Goal: Task Accomplishment & Management: Complete application form

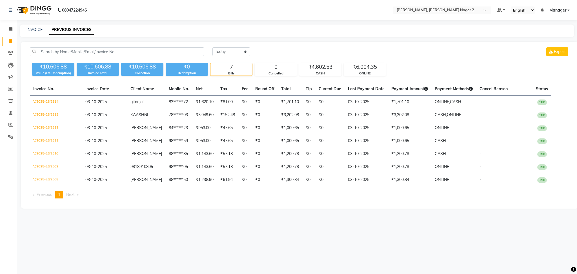
click at [35, 29] on link "INVOICE" at bounding box center [34, 29] width 16 height 5
select select "service"
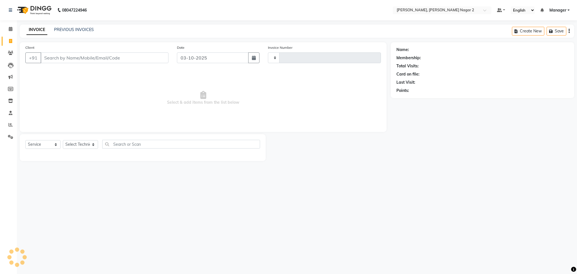
type input "2315"
select select "4241"
type input "7042199462"
click at [151, 62] on button "Add Client" at bounding box center [154, 57] width 29 height 11
select select "21"
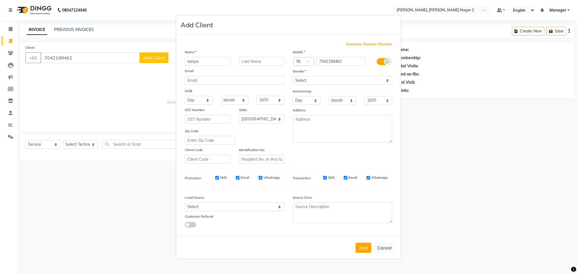
type input "taniya"
click at [331, 81] on select "Select [DEMOGRAPHIC_DATA] [DEMOGRAPHIC_DATA] Other Prefer Not To Say" at bounding box center [342, 80] width 99 height 9
select select "[DEMOGRAPHIC_DATA]"
click at [293, 76] on select "Select [DEMOGRAPHIC_DATA] [DEMOGRAPHIC_DATA] Other Prefer Not To Say" at bounding box center [342, 80] width 99 height 9
click at [366, 247] on button "Add" at bounding box center [364, 248] width 16 height 10
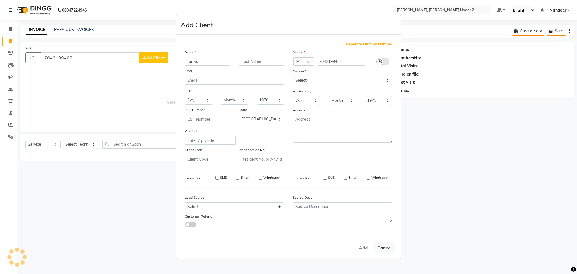
type input "70******62"
select select
select select "null"
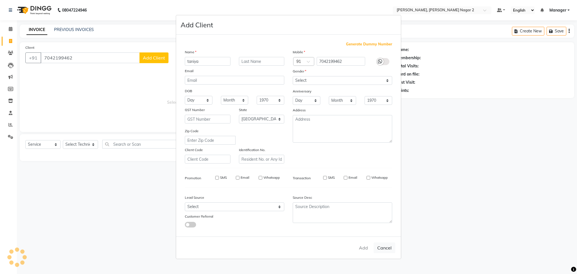
select select
checkbox input "false"
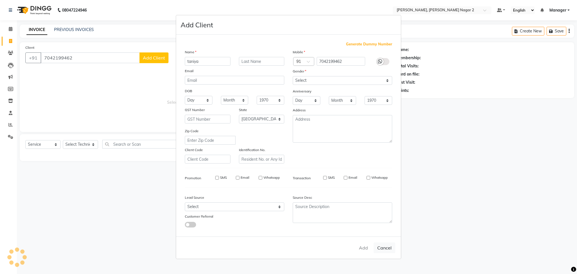
checkbox input "false"
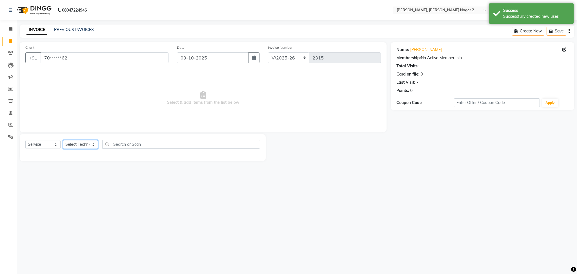
click at [83, 142] on select "Select Technician Ankit [PERSON_NAME] Manager [PERSON_NAME] [PERSON_NAME] [PERS…" at bounding box center [80, 144] width 35 height 9
select select "45852"
click at [63, 140] on select "Select Technician Ankit [PERSON_NAME] Manager [PERSON_NAME] [PERSON_NAME] [PERS…" at bounding box center [80, 144] width 35 height 9
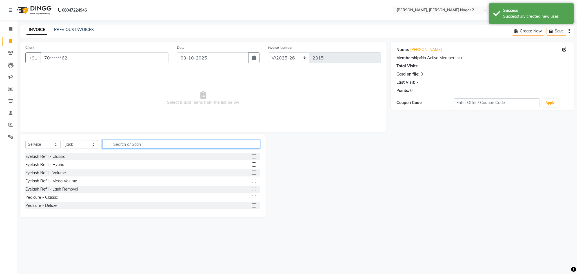
click at [115, 144] on input "text" at bounding box center [181, 144] width 158 height 9
type input "hy"
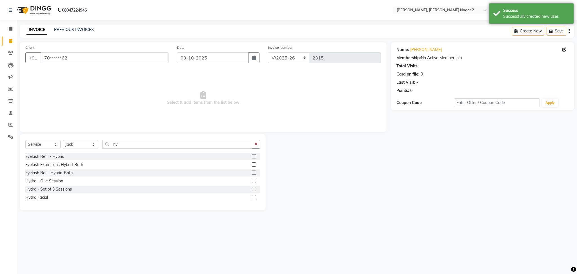
click at [254, 164] on label at bounding box center [254, 164] width 4 height 4
click at [254, 164] on input "checkbox" at bounding box center [254, 165] width 4 height 4
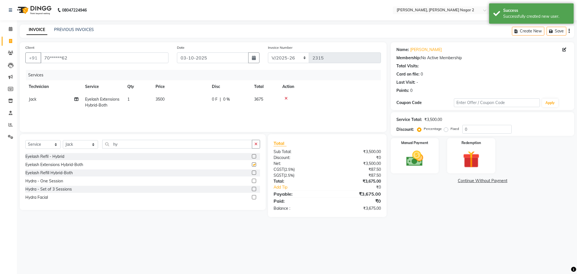
checkbox input "false"
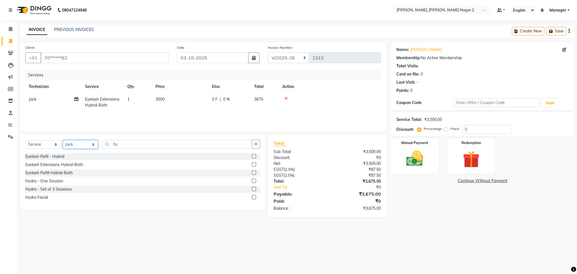
click at [78, 143] on select "Select Technician Ankit [PERSON_NAME] Manager [PERSON_NAME] [PERSON_NAME] [PERS…" at bounding box center [80, 144] width 35 height 9
select select "87880"
click at [63, 140] on select "Select Technician Ankit [PERSON_NAME] Manager [PERSON_NAME] [PERSON_NAME] [PERS…" at bounding box center [80, 144] width 35 height 9
click at [125, 149] on div "Select Service Product Membership Package Voucher Prepaid Gift Card Select Tech…" at bounding box center [142, 146] width 235 height 13
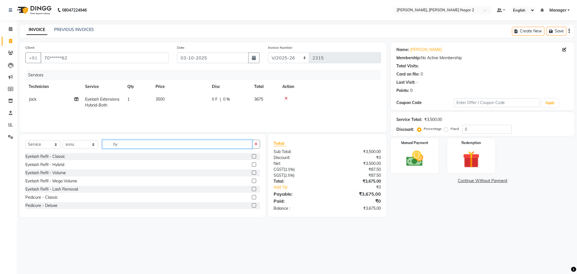
click at [127, 145] on input "hy" at bounding box center [177, 144] width 150 height 9
type input "h"
type input "fre"
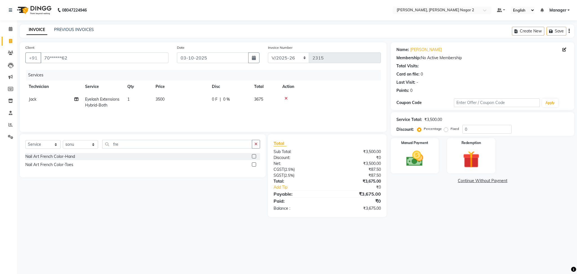
click at [255, 158] on label at bounding box center [254, 156] width 4 height 4
click at [255, 158] on input "checkbox" at bounding box center [254, 157] width 4 height 4
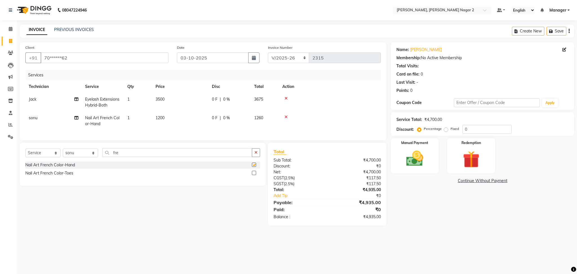
checkbox input "false"
click at [175, 118] on td "1200" at bounding box center [180, 121] width 56 height 19
click at [152, 118] on td "1" at bounding box center [138, 121] width 28 height 19
select select "87880"
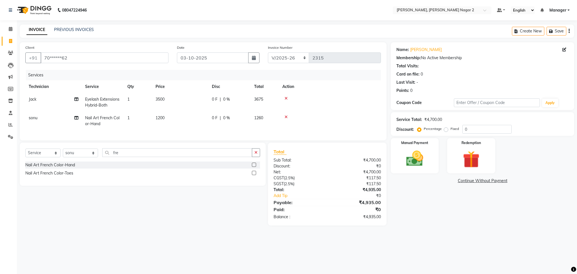
click at [220, 117] on span "|" at bounding box center [220, 118] width 1 height 6
select select "87880"
type input "1700"
click at [76, 157] on select "Select Technician Ankit [PERSON_NAME] Manager [PERSON_NAME] [PERSON_NAME] [PERS…" at bounding box center [80, 153] width 35 height 9
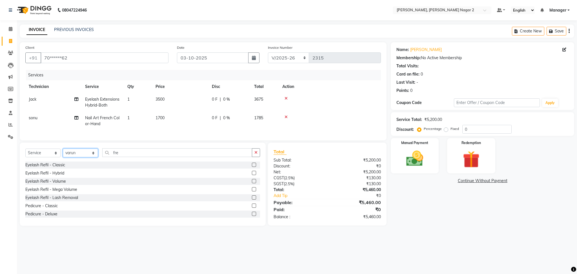
select select "92417"
click at [129, 156] on input "fre" at bounding box center [177, 152] width 150 height 9
type input "f"
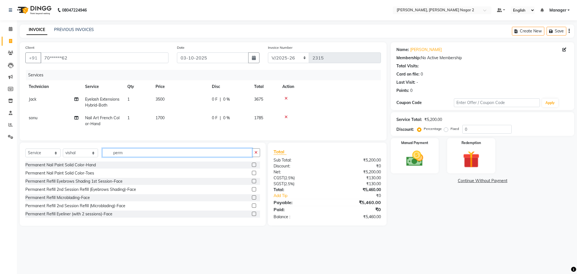
type input "perm"
click at [252, 167] on label at bounding box center [254, 165] width 4 height 4
click at [252, 167] on input "checkbox" at bounding box center [254, 165] width 4 height 4
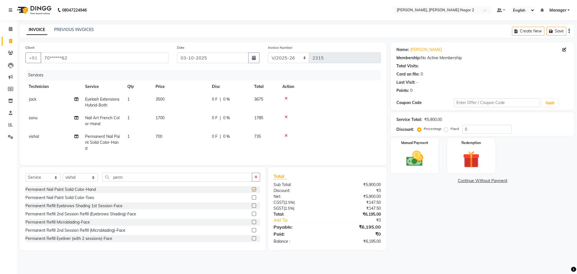
checkbox input "false"
click at [173, 138] on td "700" at bounding box center [180, 142] width 56 height 25
select select "92417"
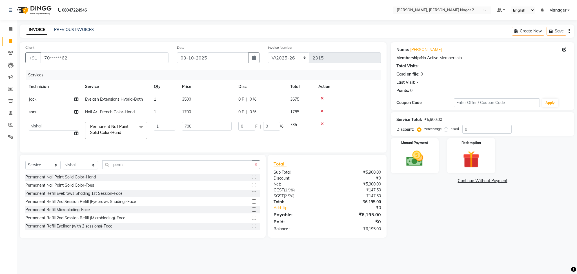
click at [173, 138] on td "1" at bounding box center [165, 130] width 28 height 24
click at [198, 126] on input "700" at bounding box center [207, 126] width 50 height 9
type input "7"
type input "500"
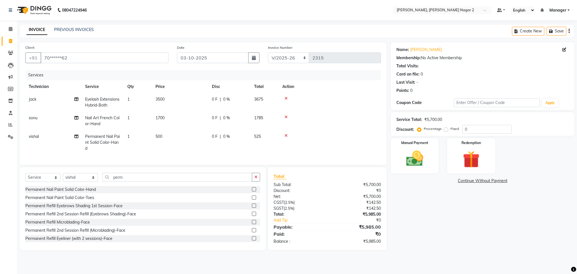
click at [272, 127] on td "1785" at bounding box center [265, 121] width 28 height 19
click at [251, 127] on td "0 F | 0 %" at bounding box center [230, 121] width 42 height 19
click at [272, 127] on tr "[PERSON_NAME] Nail Art French Color-Hand 1 1700 0 F | 0 % 1785" at bounding box center [203, 121] width 356 height 19
click at [272, 127] on td "1785" at bounding box center [265, 121] width 28 height 19
select select "87880"
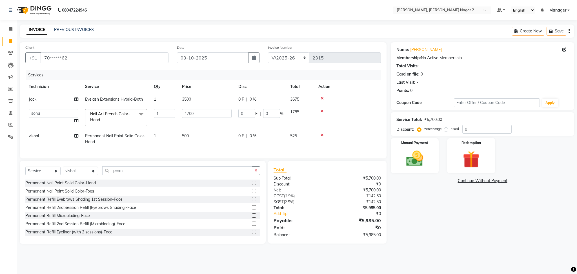
click at [271, 136] on div "0 F | 0 %" at bounding box center [260, 136] width 45 height 6
select select "92417"
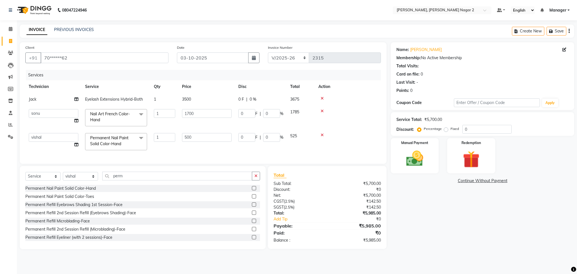
click at [271, 136] on input "0" at bounding box center [271, 137] width 17 height 9
type input "4.7"
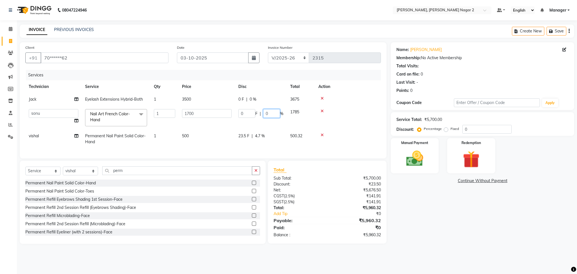
click at [271, 114] on input "0" at bounding box center [271, 113] width 17 height 9
type input "4.7"
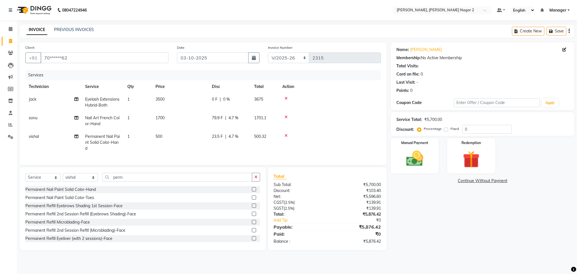
click at [271, 97] on tr "Jack Eyelash Extensions Hybrid-Both 1 3500 0 F | 0 % 3675" at bounding box center [203, 102] width 356 height 19
click at [271, 97] on td "3675" at bounding box center [265, 102] width 28 height 19
select select "45852"
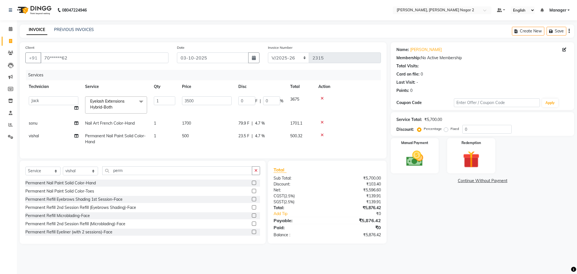
click at [271, 97] on input "0" at bounding box center [271, 100] width 17 height 9
type input "4.7"
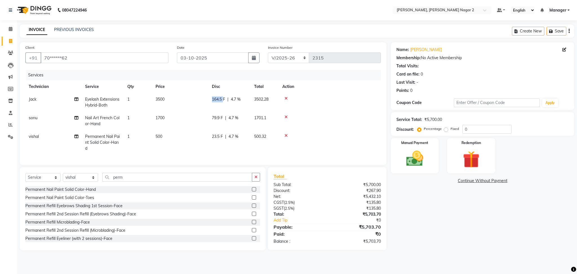
click at [210, 102] on td "164.5 F | 4.7 %" at bounding box center [230, 102] width 42 height 19
select select "45852"
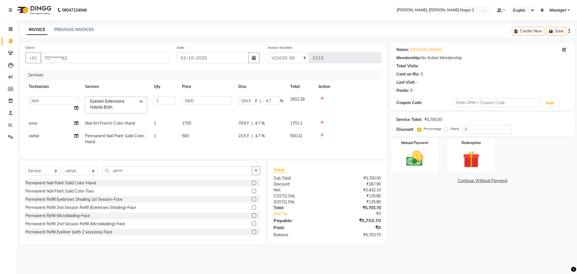
click at [210, 102] on input "3500" at bounding box center [207, 100] width 50 height 9
type input "2500"
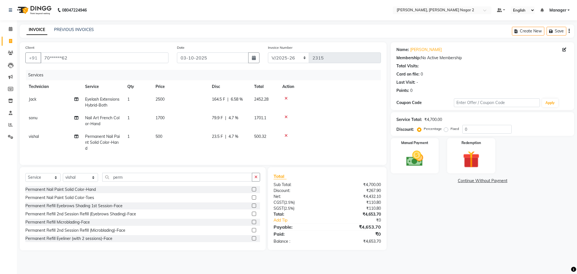
click at [457, 214] on div "Name: [PERSON_NAME] Membership: No Active Membership Total Visits: Card on file…" at bounding box center [485, 146] width 188 height 208
click at [241, 98] on span "6.58 %" at bounding box center [237, 99] width 12 height 6
select select "45852"
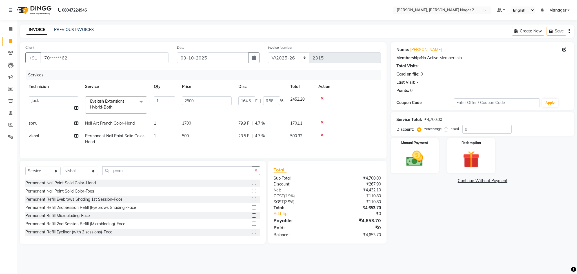
click at [241, 98] on input "164.5" at bounding box center [246, 100] width 17 height 9
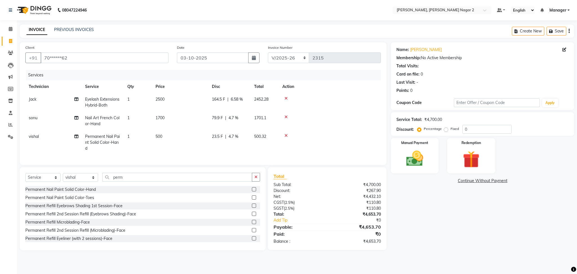
click at [274, 103] on td "2452.28" at bounding box center [265, 102] width 28 height 19
select select "45852"
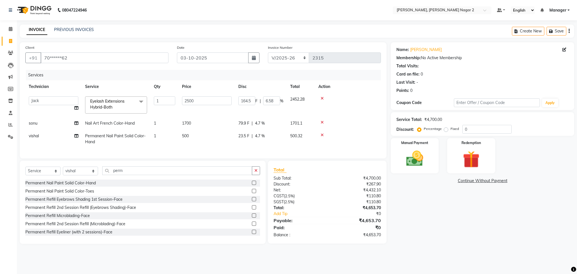
click at [274, 103] on input "6.58" at bounding box center [271, 100] width 17 height 9
type input "4.7"
click at [417, 216] on div "Name: [PERSON_NAME] Membership: No Active Membership Total Visits: Card on file…" at bounding box center [485, 143] width 188 height 202
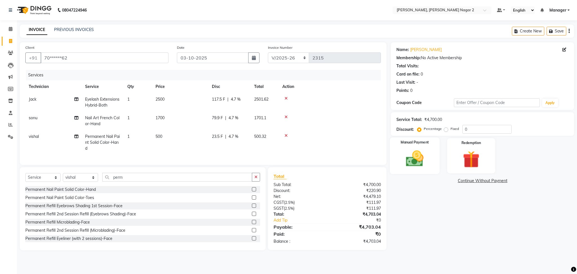
click at [413, 167] on img at bounding box center [415, 159] width 29 height 20
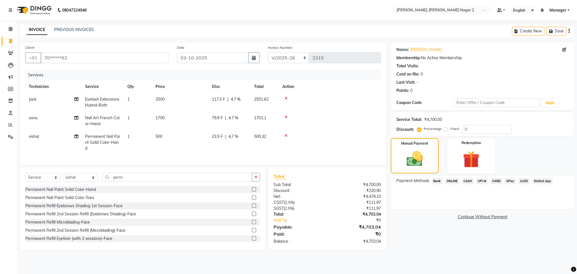
click at [497, 181] on span "CARD" at bounding box center [496, 181] width 12 height 6
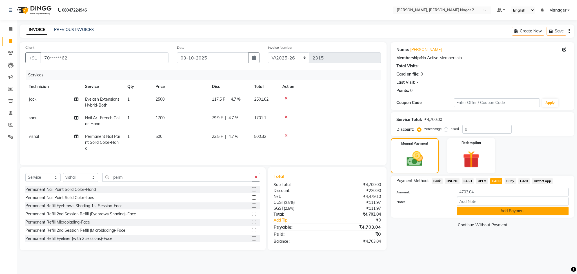
click at [496, 212] on button "Add Payment" at bounding box center [513, 211] width 112 height 9
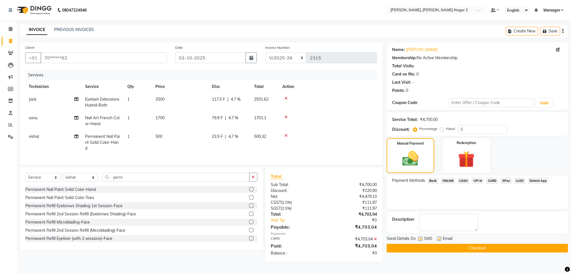
click at [501, 246] on button "Checkout" at bounding box center [478, 248] width 182 height 9
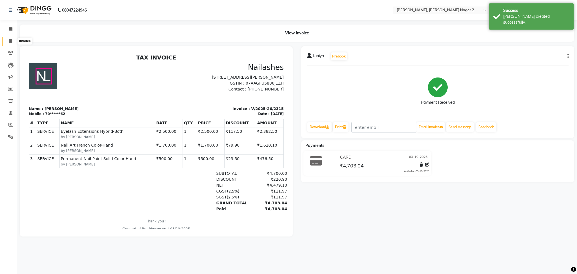
click at [7, 39] on span at bounding box center [11, 41] width 10 height 6
select select "service"
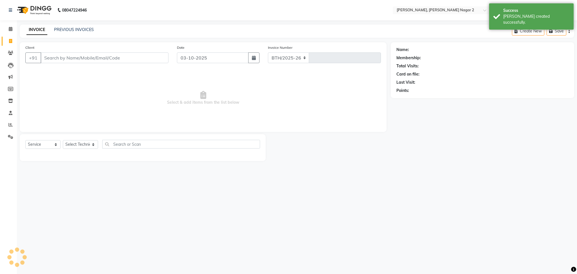
select select "4241"
type input "2316"
click at [69, 28] on link "PREVIOUS INVOICES" at bounding box center [74, 29] width 40 height 5
